Goal: Information Seeking & Learning: Learn about a topic

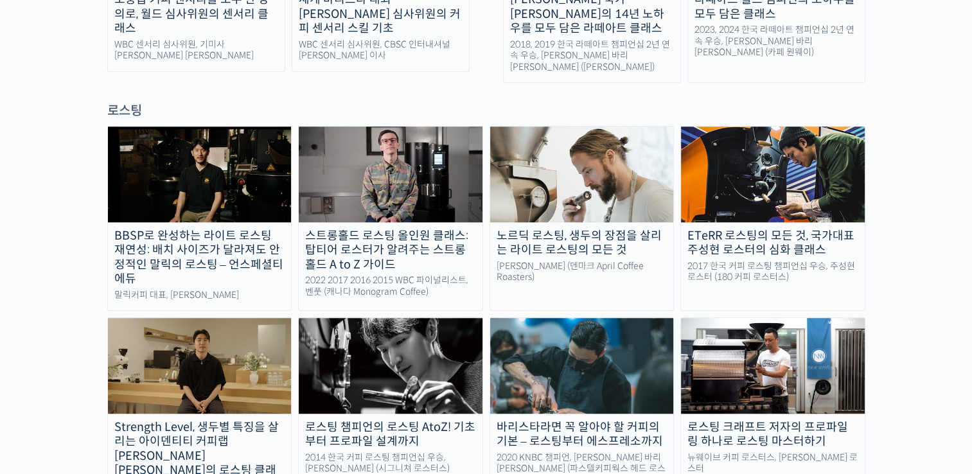
scroll to position [642, 0]
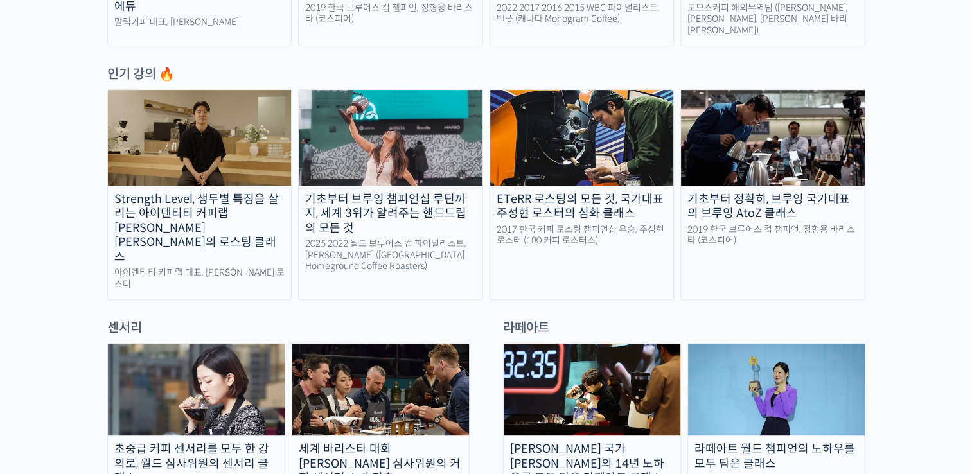
click at [427, 202] on div "기초부터 브루잉 챔피언십 루틴까지, 세계 3위가 알려주는 핸드드립의 모든 것" at bounding box center [391, 214] width 184 height 44
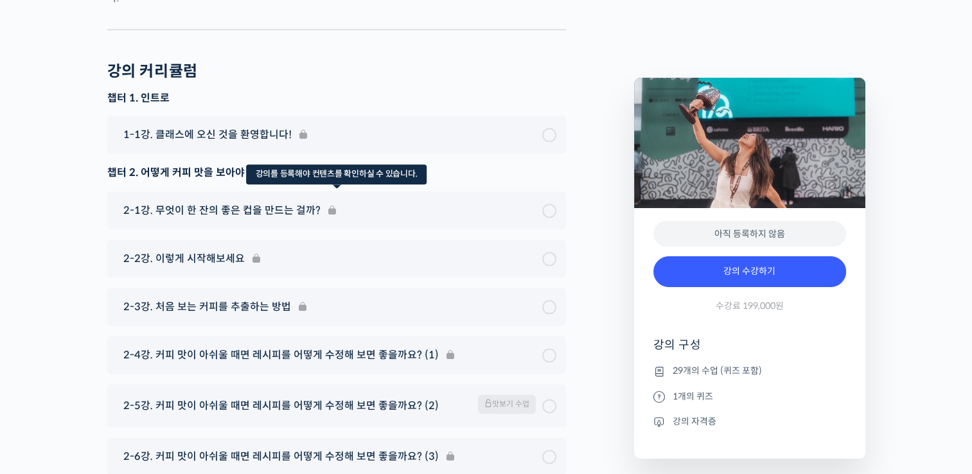
scroll to position [6361, 0]
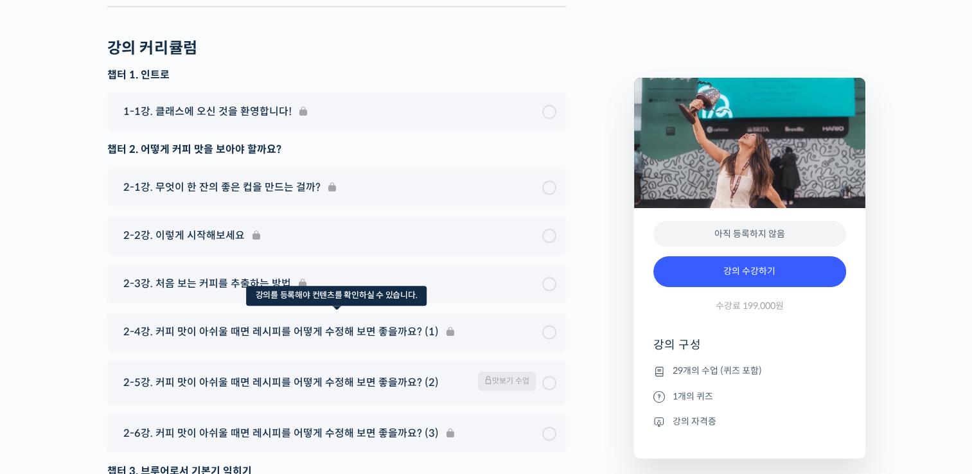
click at [232, 313] on div "2-4강. 커피 맛이 아쉬울 때면 레시피를 어떻게 수정해 보면 좋을까요? (1)" at bounding box center [336, 332] width 459 height 38
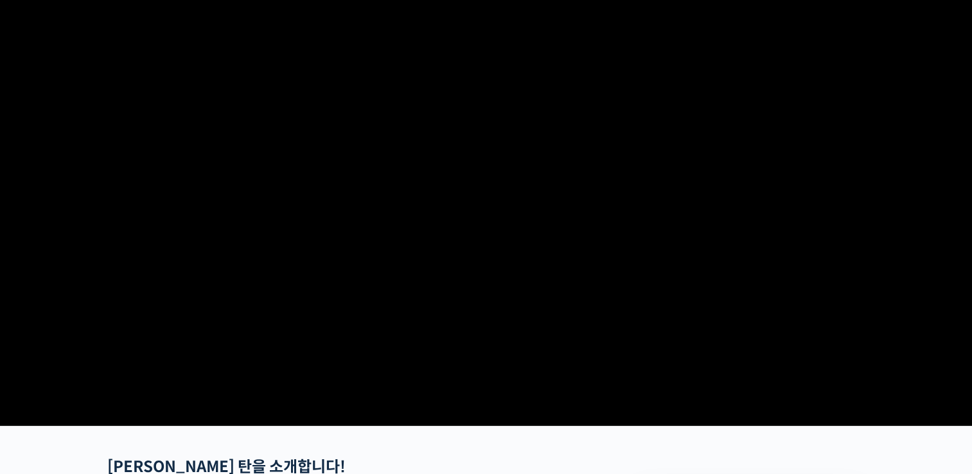
scroll to position [0, 0]
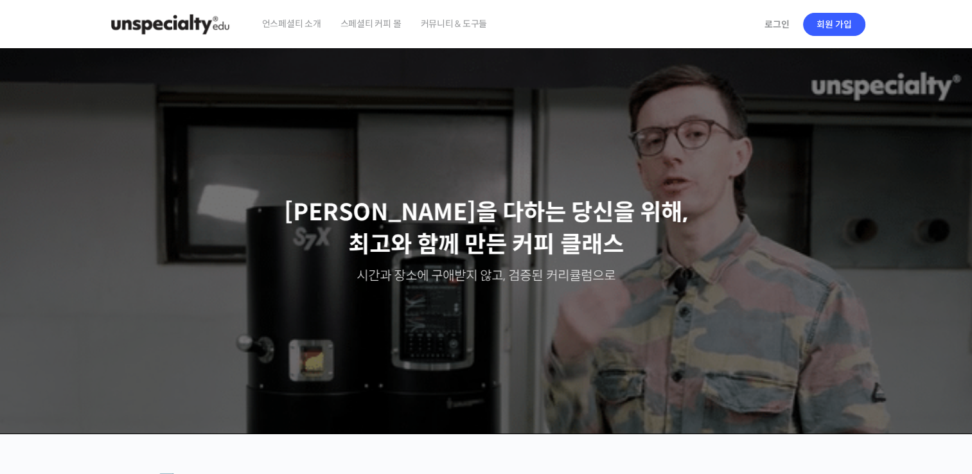
click at [316, 27] on span "언스페셜티 소개" at bounding box center [291, 23] width 59 height 49
